Goal: Task Accomplishment & Management: Use online tool/utility

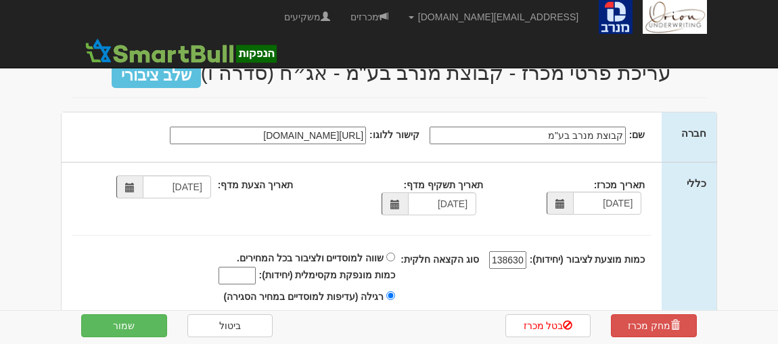
select select "[PERSON_NAME][GEOGRAPHIC_DATA][FINANCIAL_ID]"
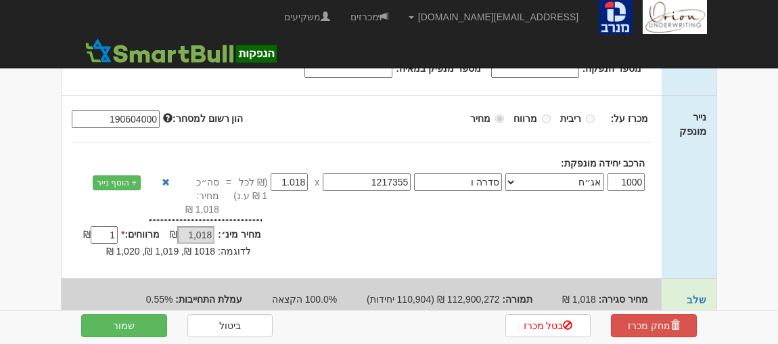
scroll to position [369, 0]
click at [134, 314] on button "שמור" at bounding box center [124, 325] width 86 height 23
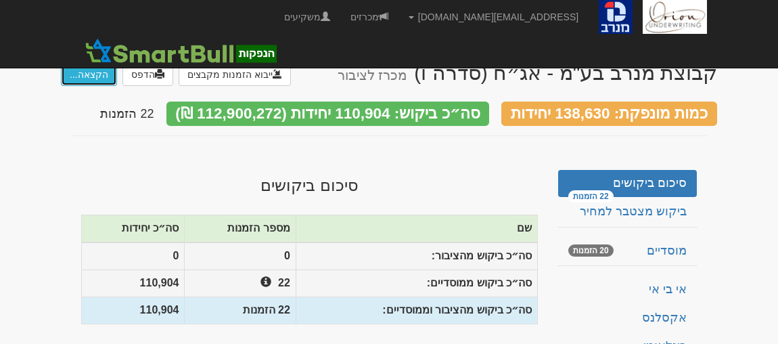
click at [98, 72] on button "הקצאה..." at bounding box center [89, 74] width 56 height 23
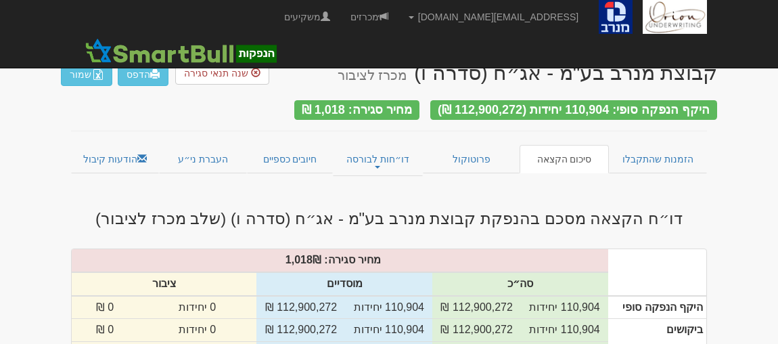
click at [506, 210] on h3 "דו״ח הקצאה מסכם בהנפקת קבוצת מנרב בע"מ - אג״ח (סדרה ו) (שלב מכרז לציבור)" at bounding box center [389, 219] width 657 height 18
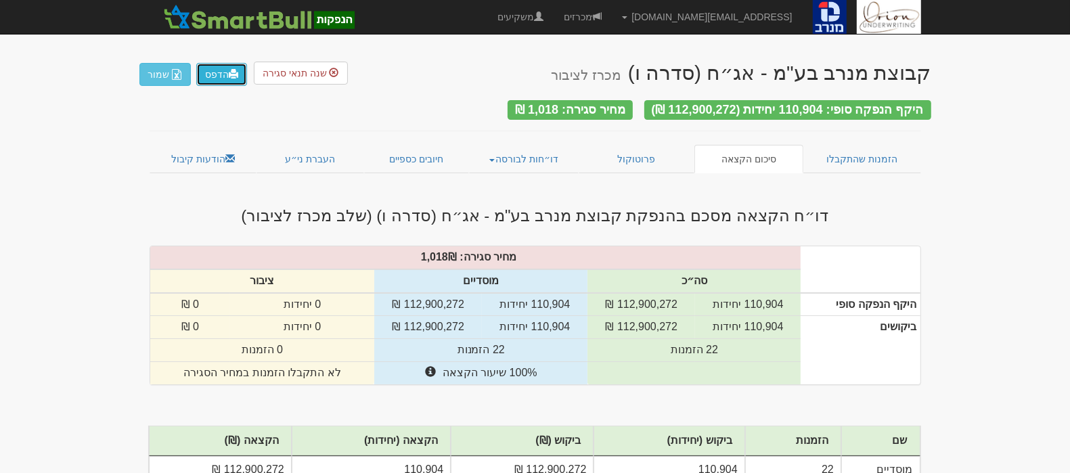
click at [208, 80] on link "הדפס" at bounding box center [221, 74] width 51 height 23
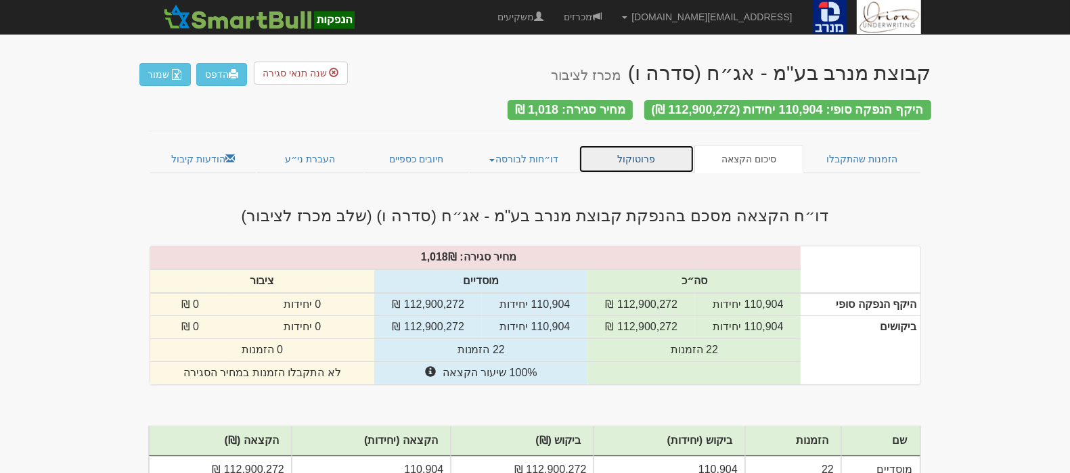
click at [640, 157] on link "פרוטוקול" at bounding box center [637, 159] width 116 height 28
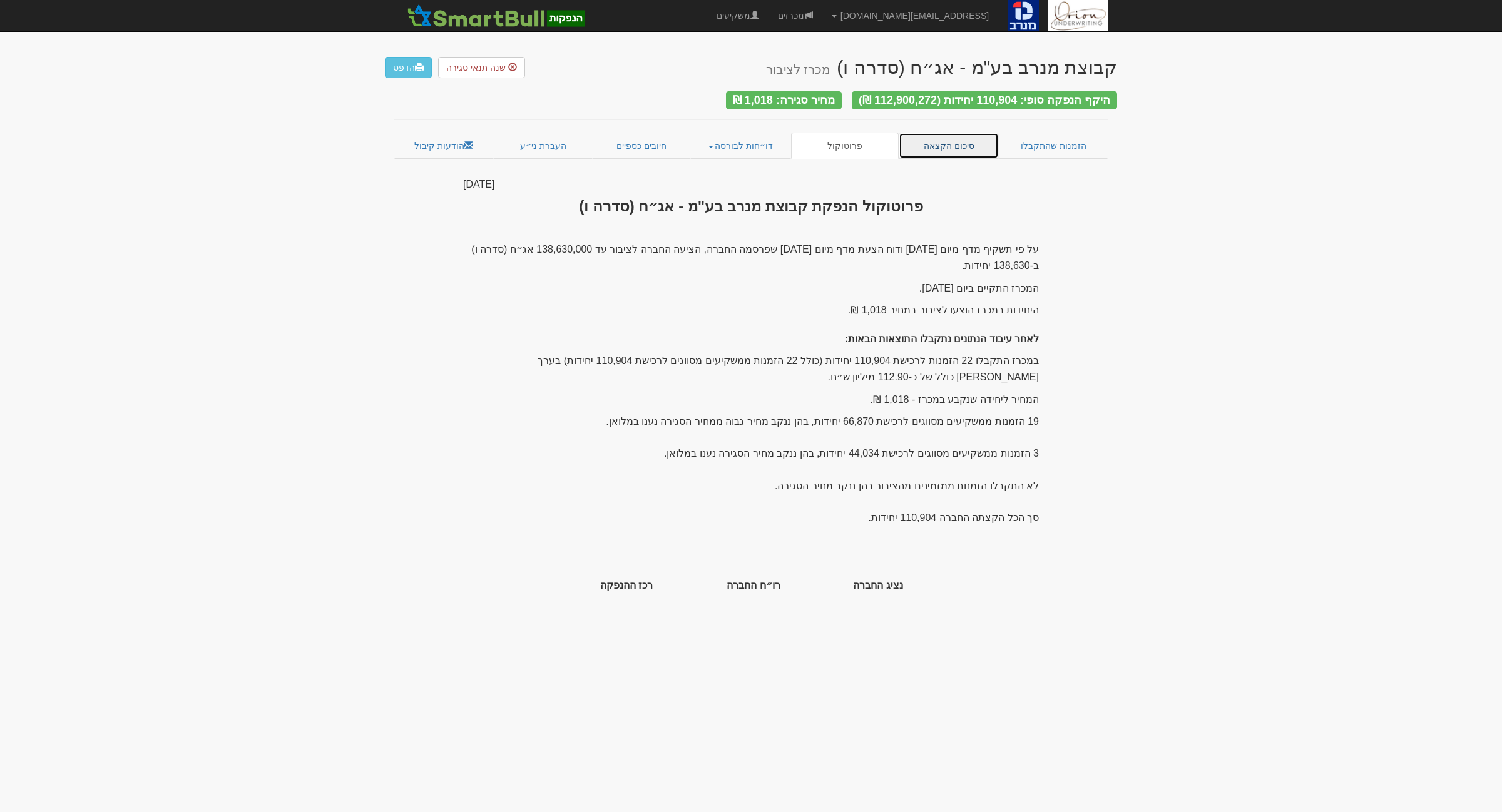
click at [930, 140] on link "סיכום הקצאה" at bounding box center [948, 146] width 101 height 26
